Goal: Task Accomplishment & Management: Complete application form

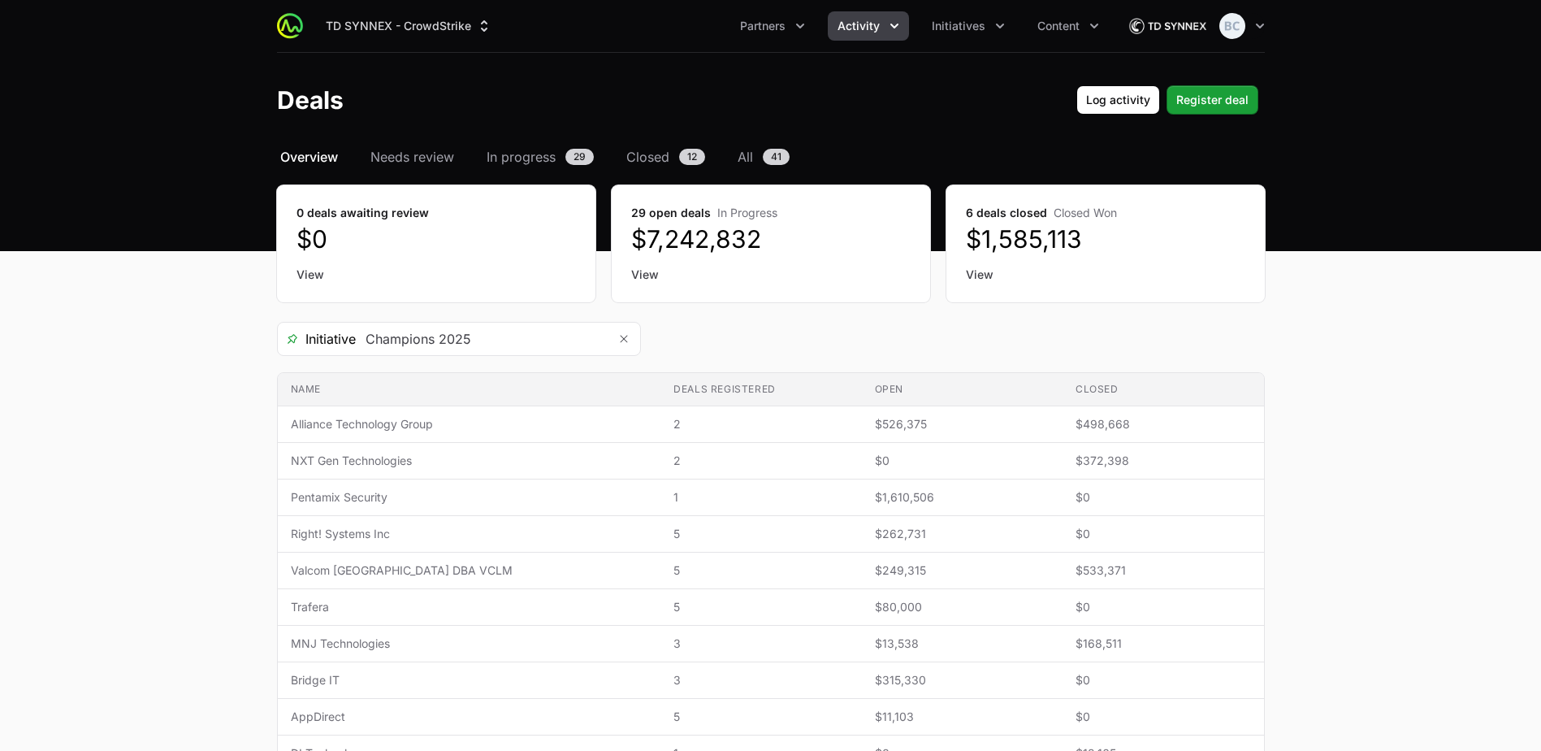
click at [323, 157] on span "Overview" at bounding box center [309, 156] width 58 height 19
click at [468, 530] on span "Right! Systems Inc" at bounding box center [469, 534] width 357 height 16
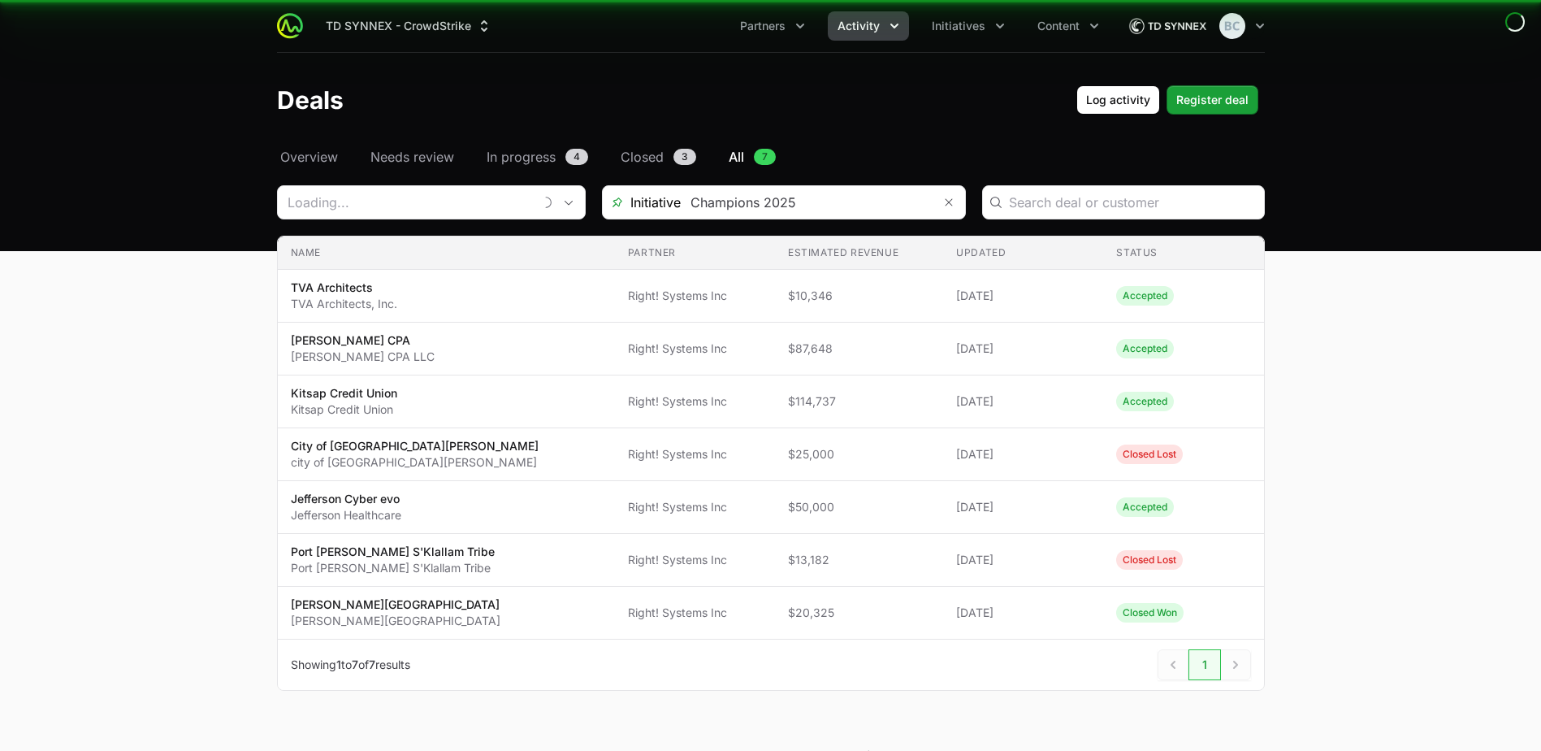
type input "Right! Systems Inc"
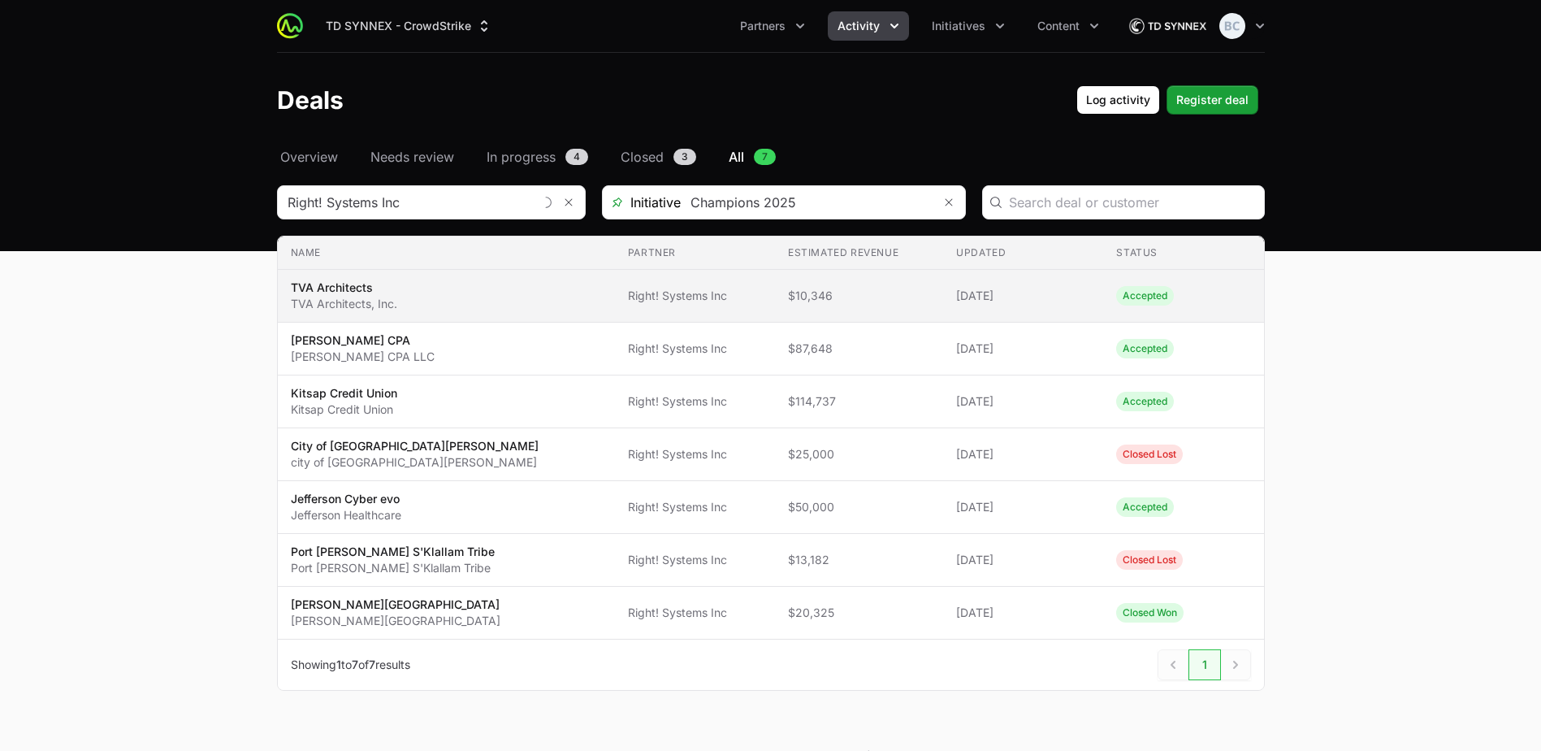
click at [467, 301] on span "TVA Architects TVA Architects, Inc." at bounding box center [446, 295] width 311 height 32
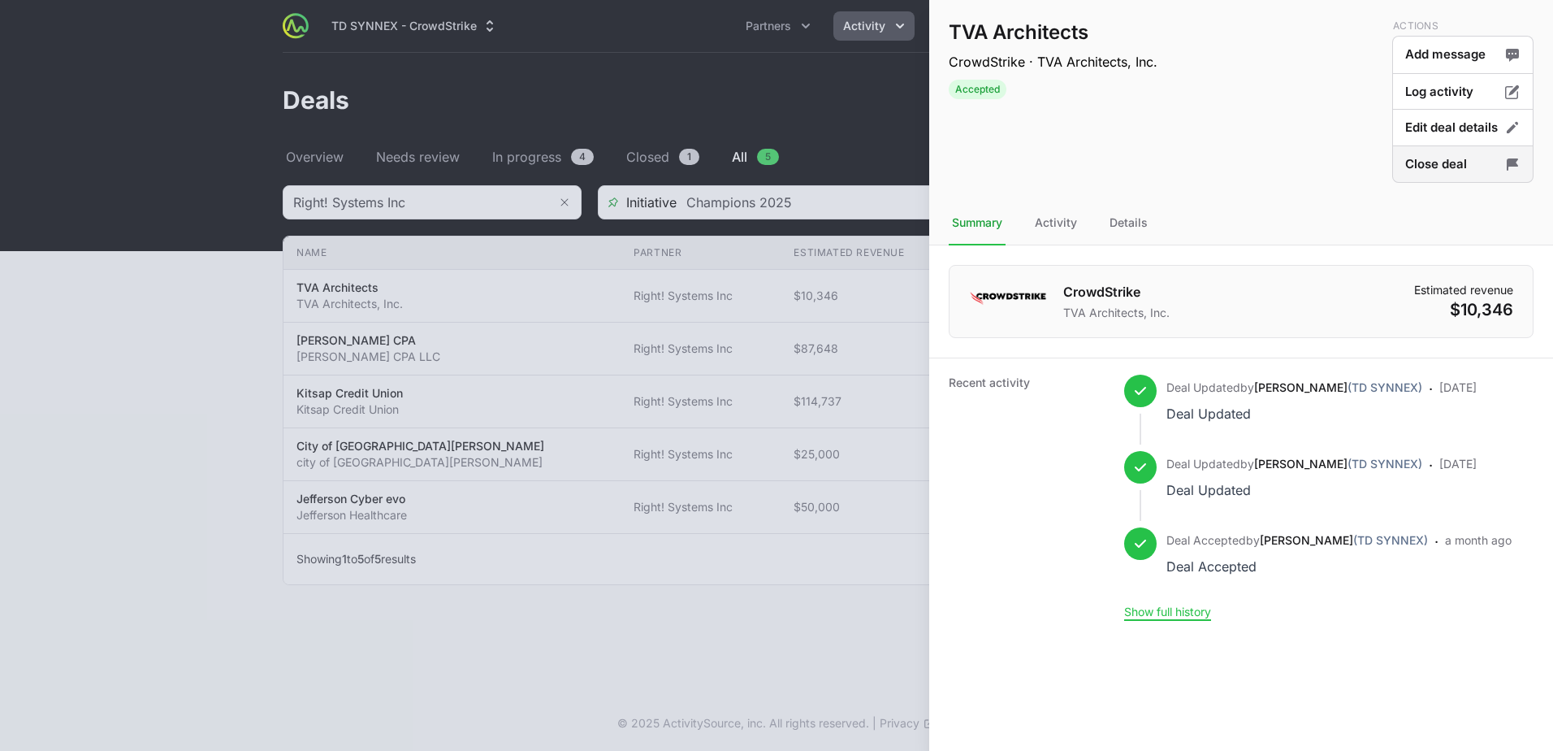
click at [1411, 172] on button "Close deal" at bounding box center [1462, 164] width 141 height 38
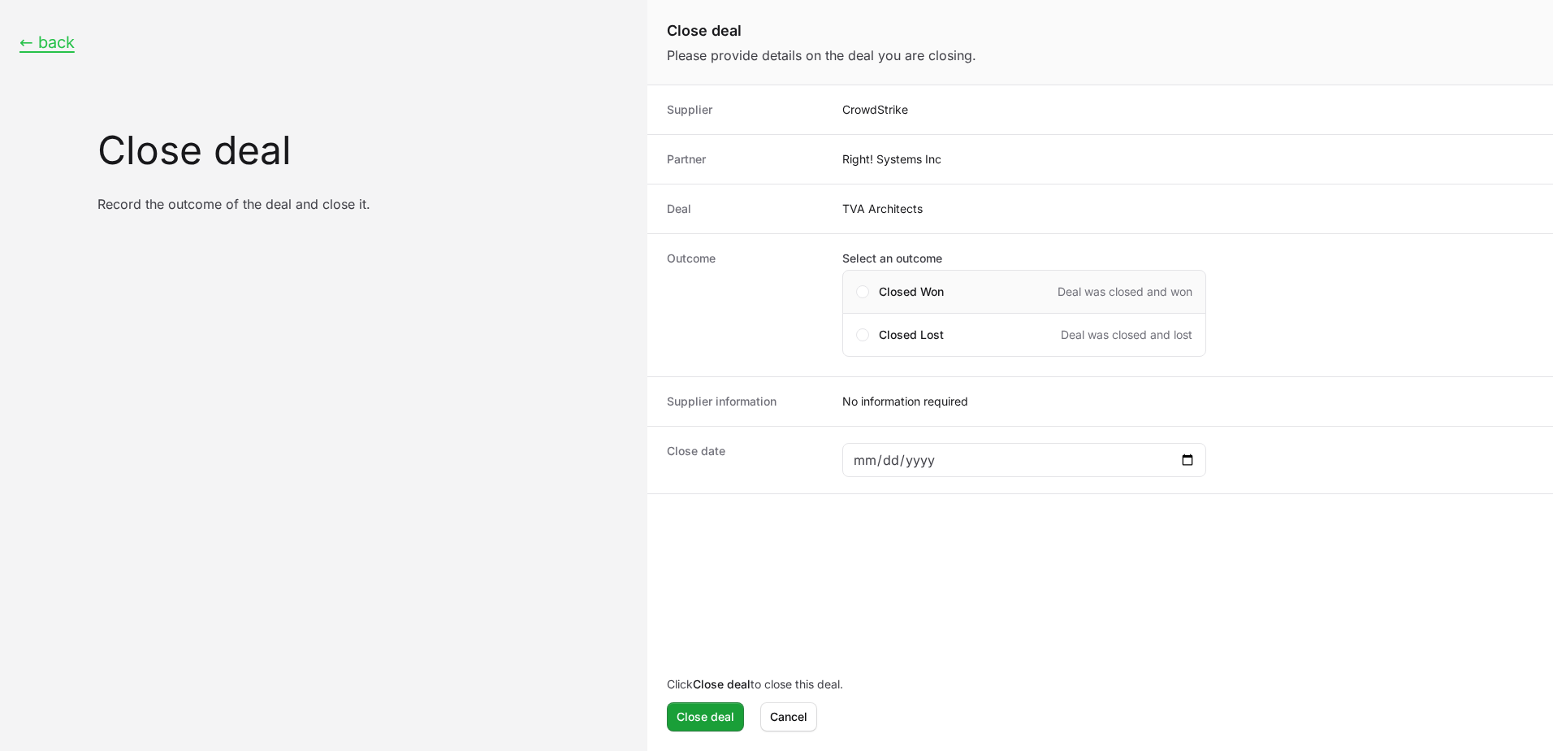
click at [942, 290] on span "Closed Won" at bounding box center [911, 292] width 65 height 16
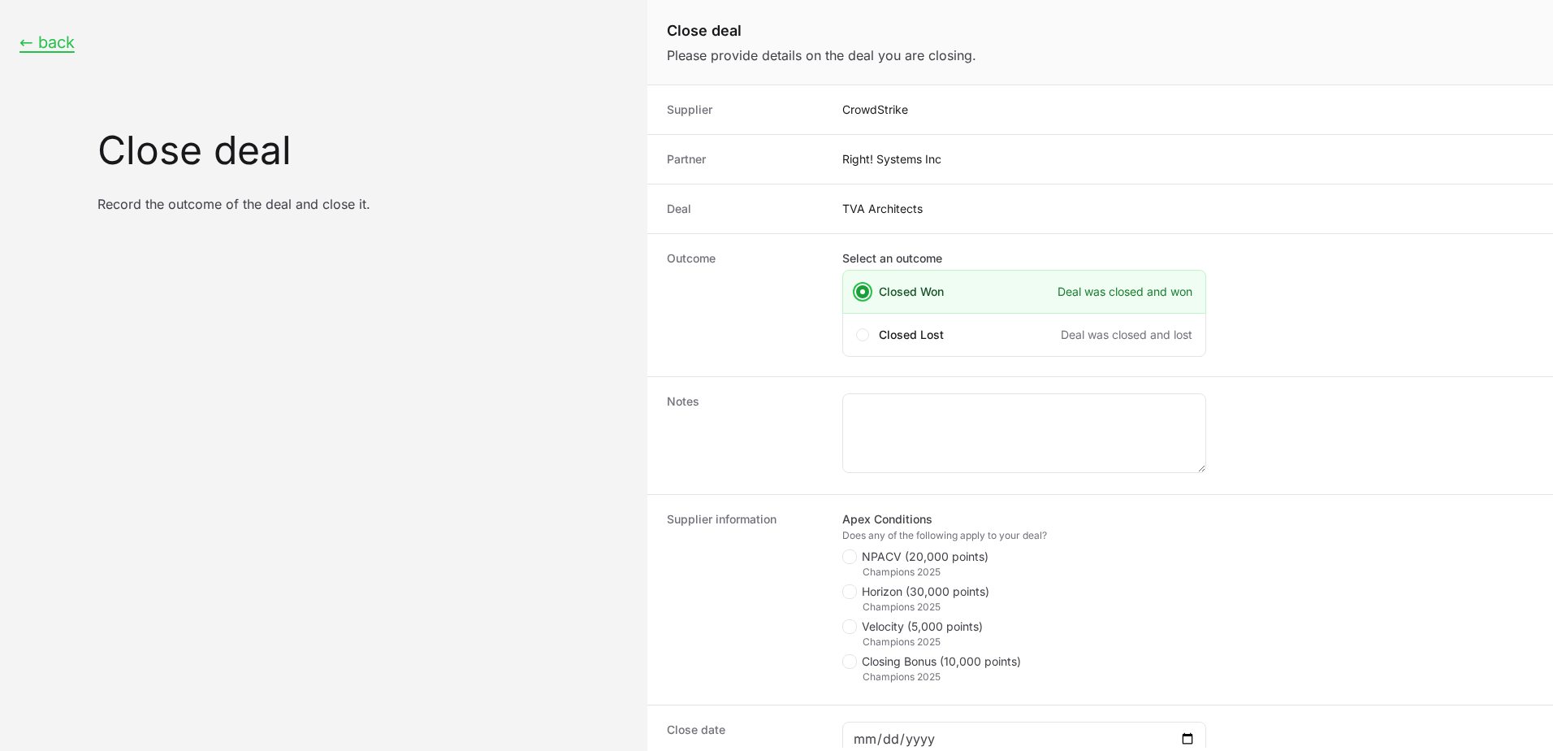
click at [907, 557] on span "NPACV (20,000 points)" at bounding box center [925, 556] width 127 height 16
click at [844, 551] on input "NPACV (20,000 points)" at bounding box center [843, 550] width 2 height 2
checkbox input "true"
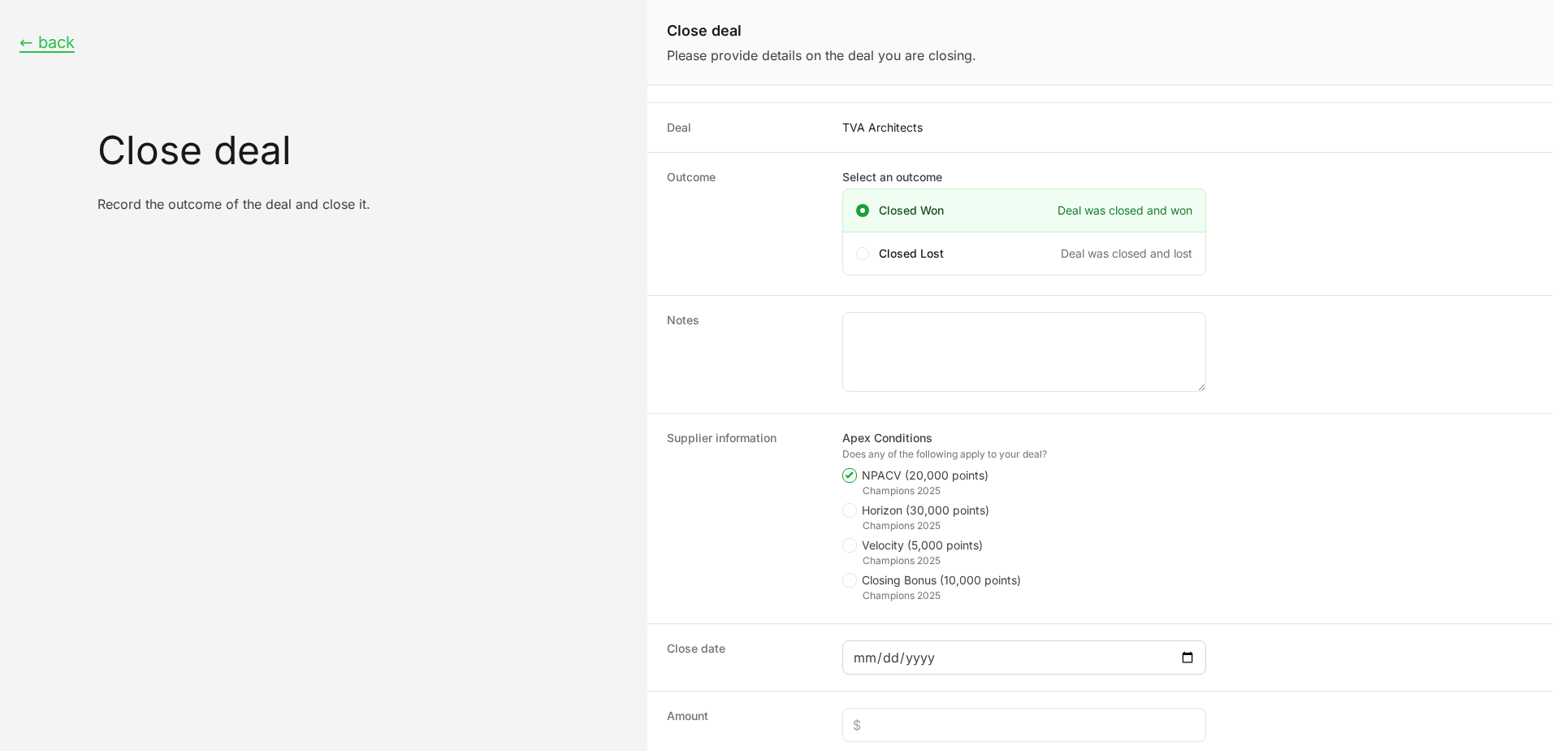
click at [959, 667] on div "Close deal form" at bounding box center [1024, 657] width 364 height 34
click at [962, 653] on input "Close deal form" at bounding box center [1024, 656] width 343 height 19
click at [1195, 654] on input "Close deal form" at bounding box center [1024, 656] width 343 height 19
click at [1186, 656] on input "Close deal form" at bounding box center [1024, 656] width 343 height 19
type input "[DATE]"
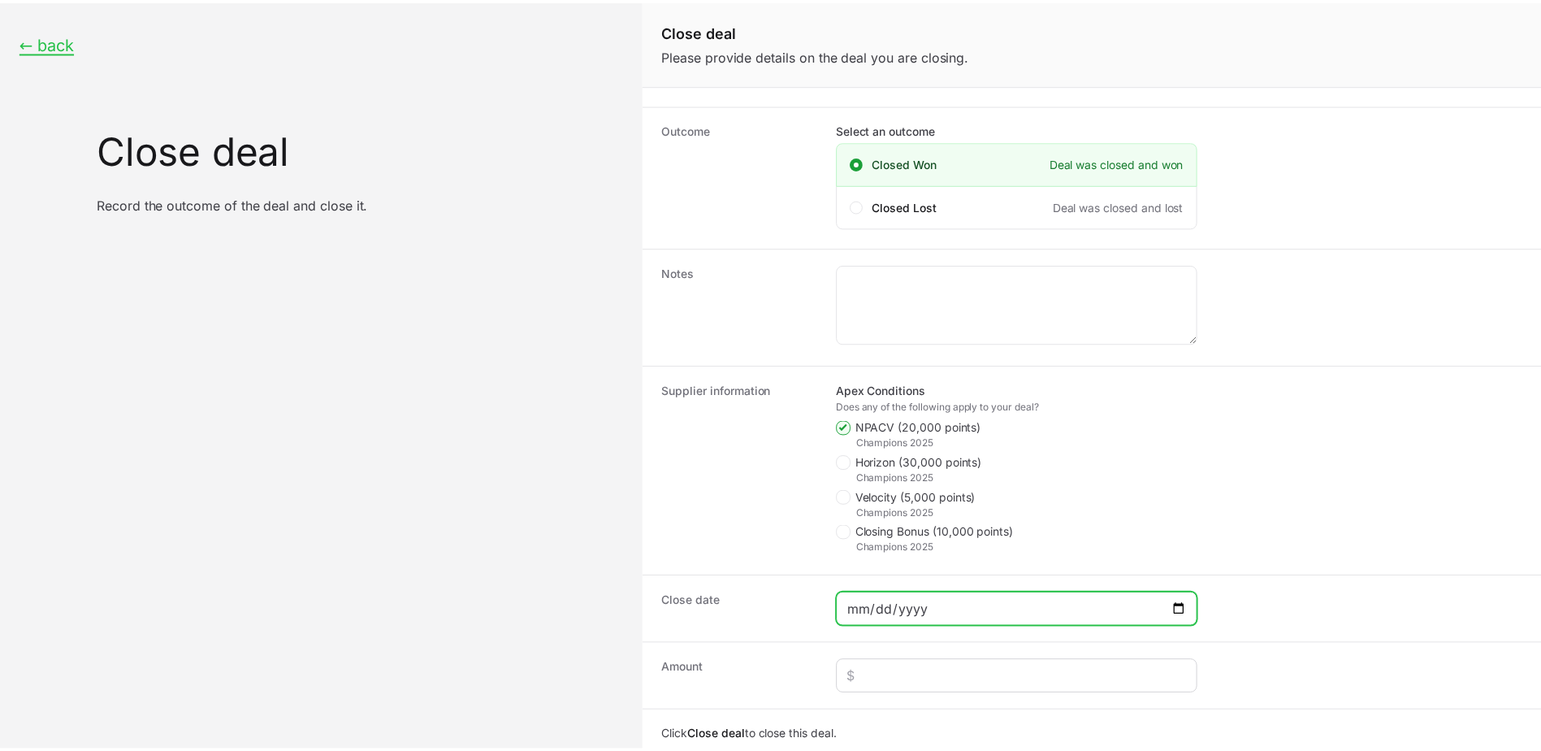
scroll to position [180, 0]
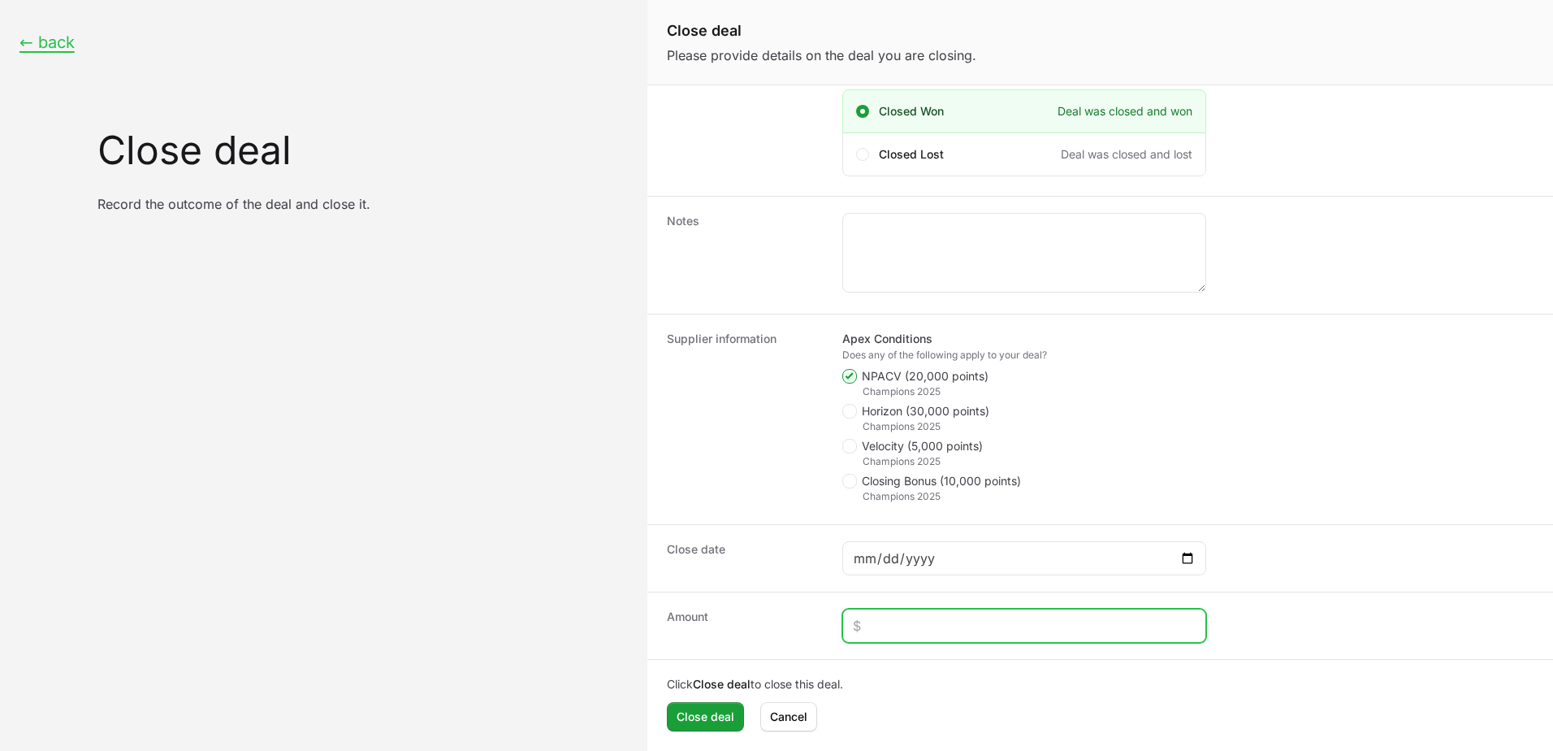
click at [951, 623] on input "Close deal form" at bounding box center [1024, 625] width 343 height 19
type input "$4,391"
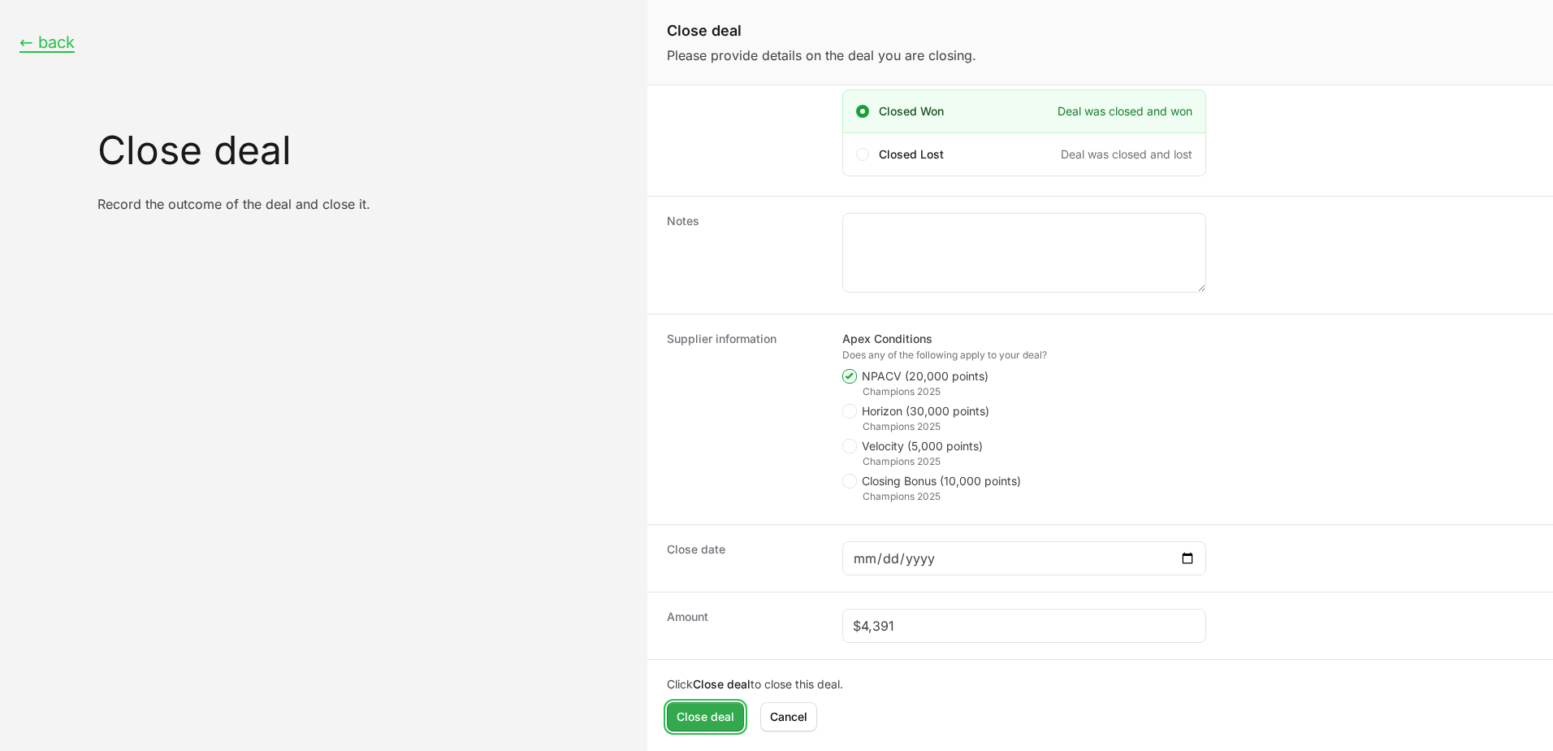
click at [715, 714] on span "Close deal" at bounding box center [706, 716] width 58 height 19
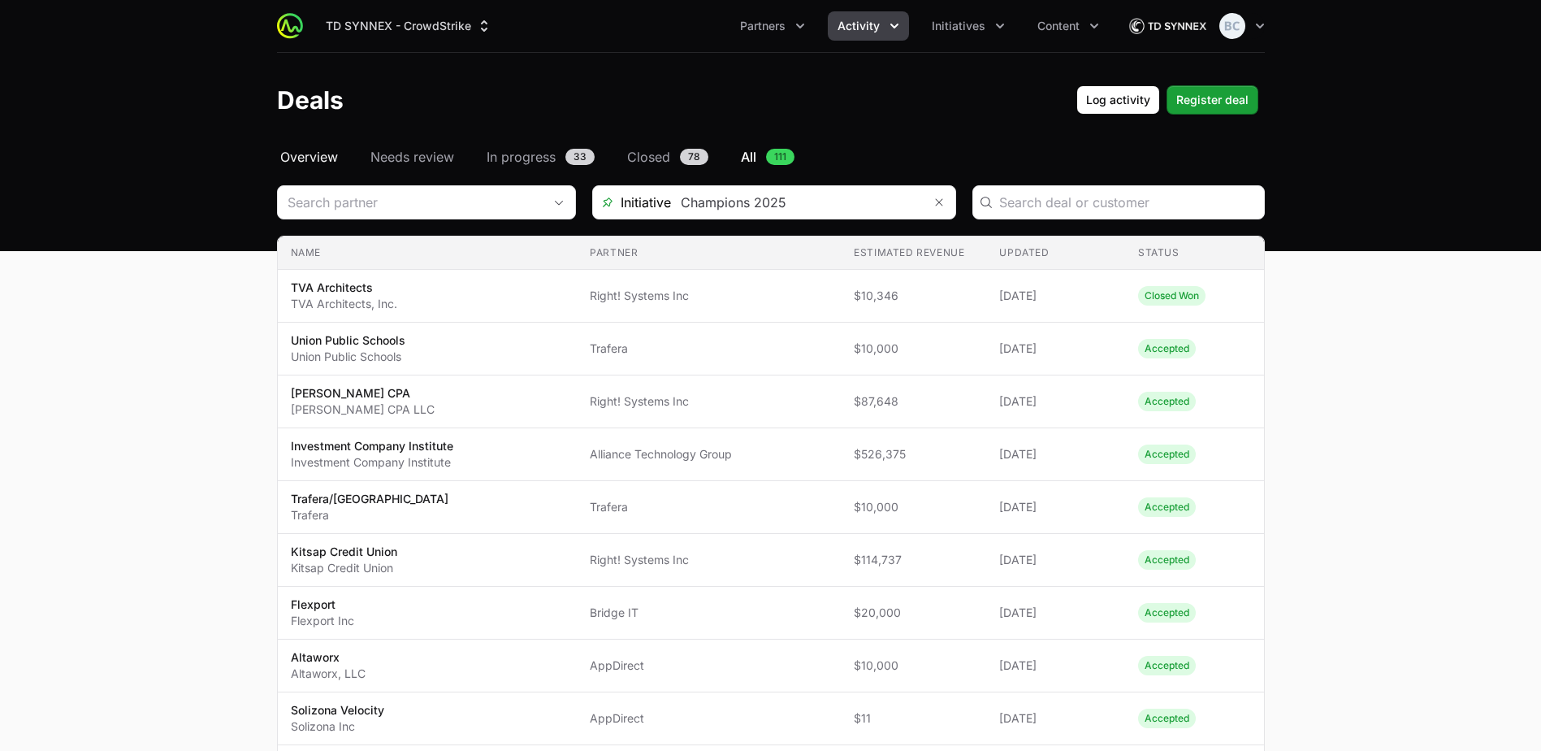
click at [314, 158] on span "Overview" at bounding box center [309, 156] width 58 height 19
